Goal: Task Accomplishment & Management: Manage account settings

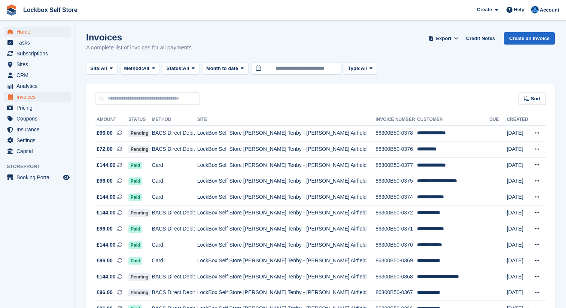
scroll to position [83, 0]
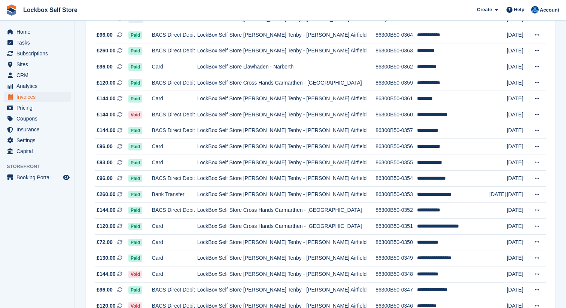
scroll to position [651, 0]
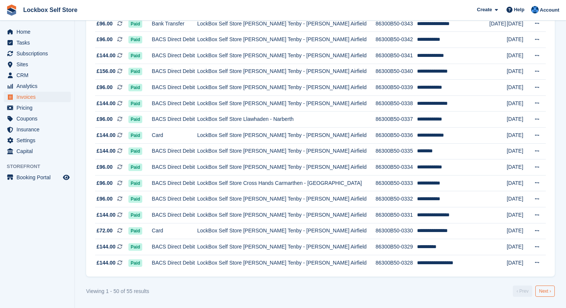
click at [549, 292] on link "Next ›" at bounding box center [544, 290] width 19 height 11
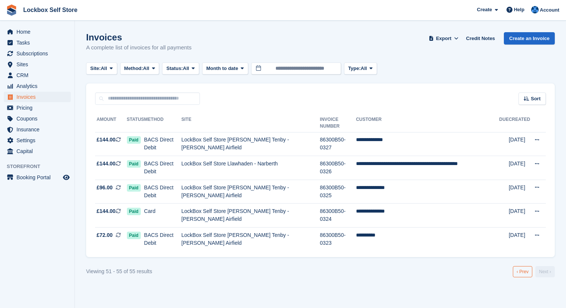
click at [524, 266] on link "‹ Prev" at bounding box center [522, 271] width 19 height 11
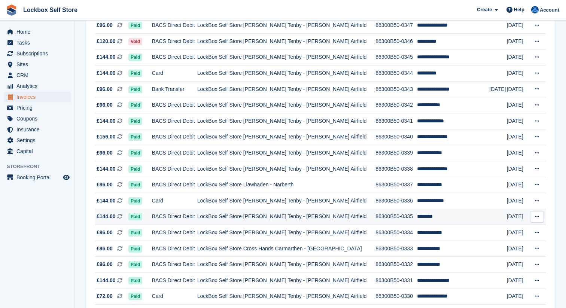
scroll to position [651, 0]
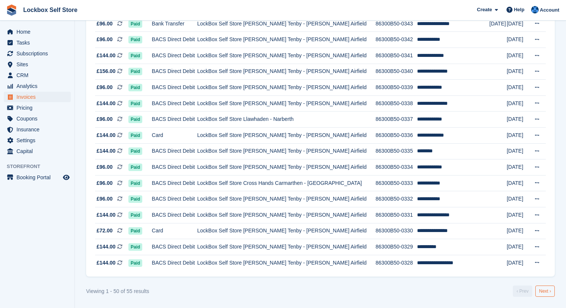
click at [547, 292] on link "Next ›" at bounding box center [544, 290] width 19 height 11
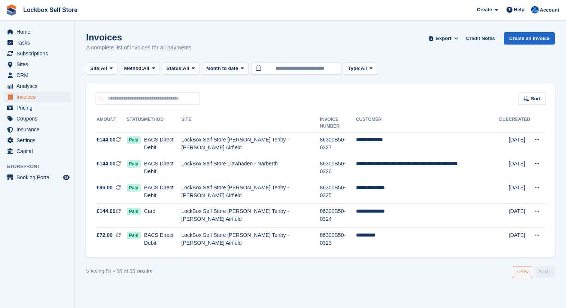
click at [522, 266] on link "‹ Prev" at bounding box center [522, 271] width 19 height 11
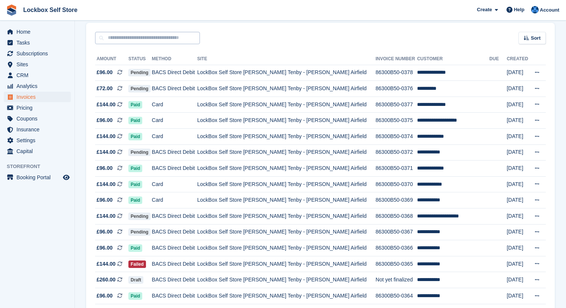
scroll to position [50, 0]
